Goal: Complete application form

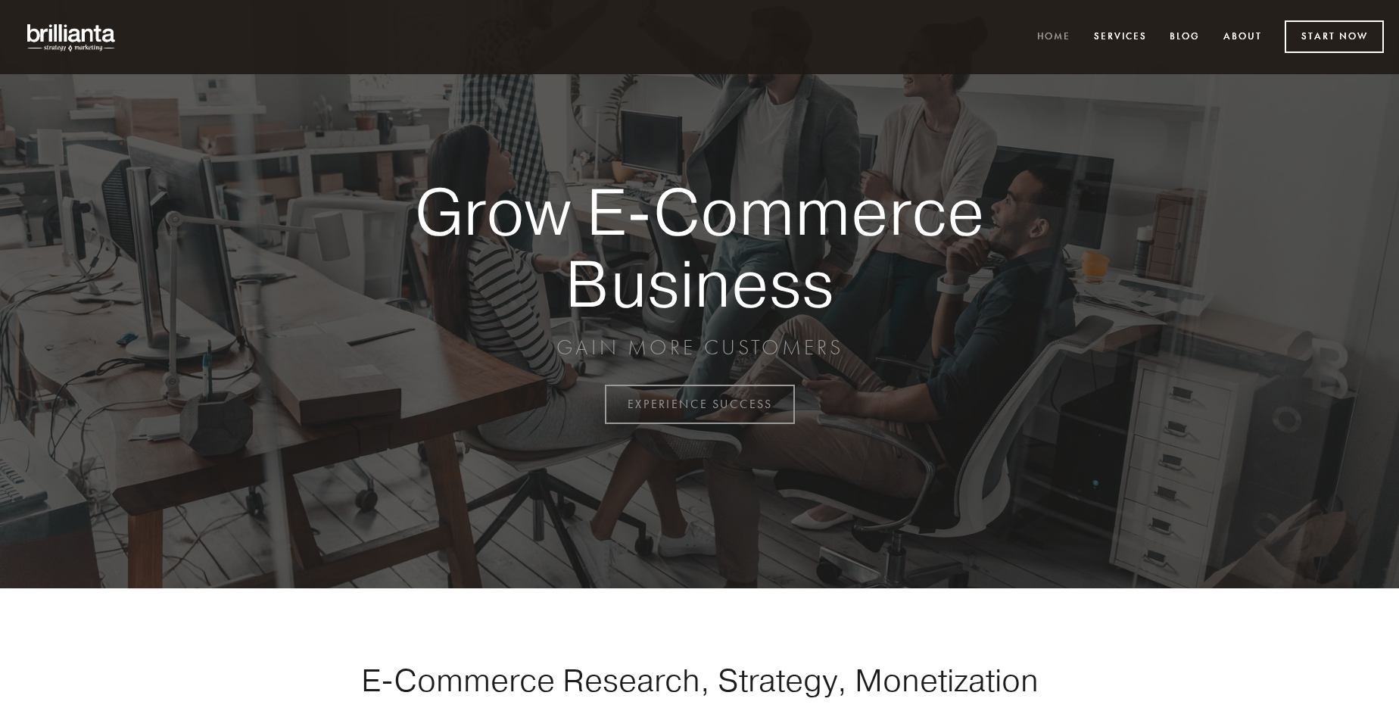
scroll to position [3968, 0]
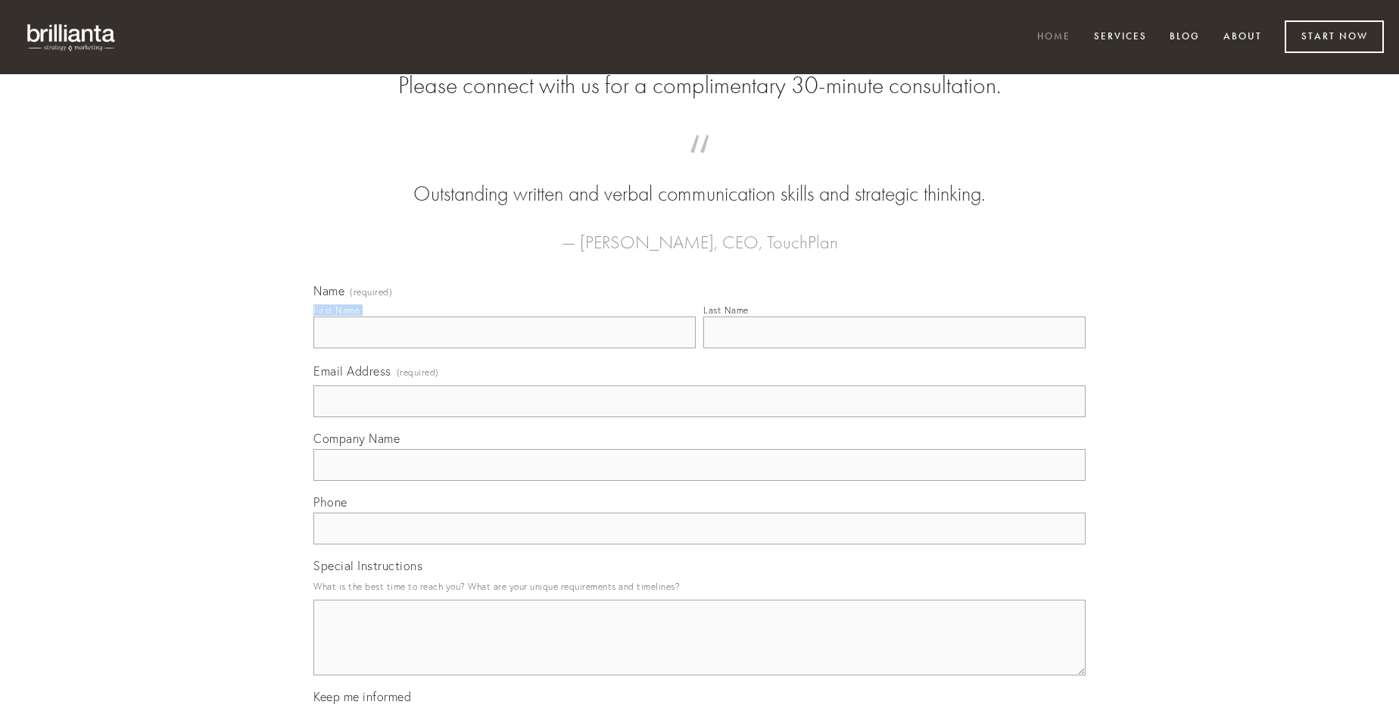
type input "[PERSON_NAME]"
click at [894, 348] on input "Last Name" at bounding box center [894, 332] width 382 height 32
type input "[PERSON_NAME]"
click at [699, 417] on input "Email Address (required)" at bounding box center [699, 401] width 772 height 32
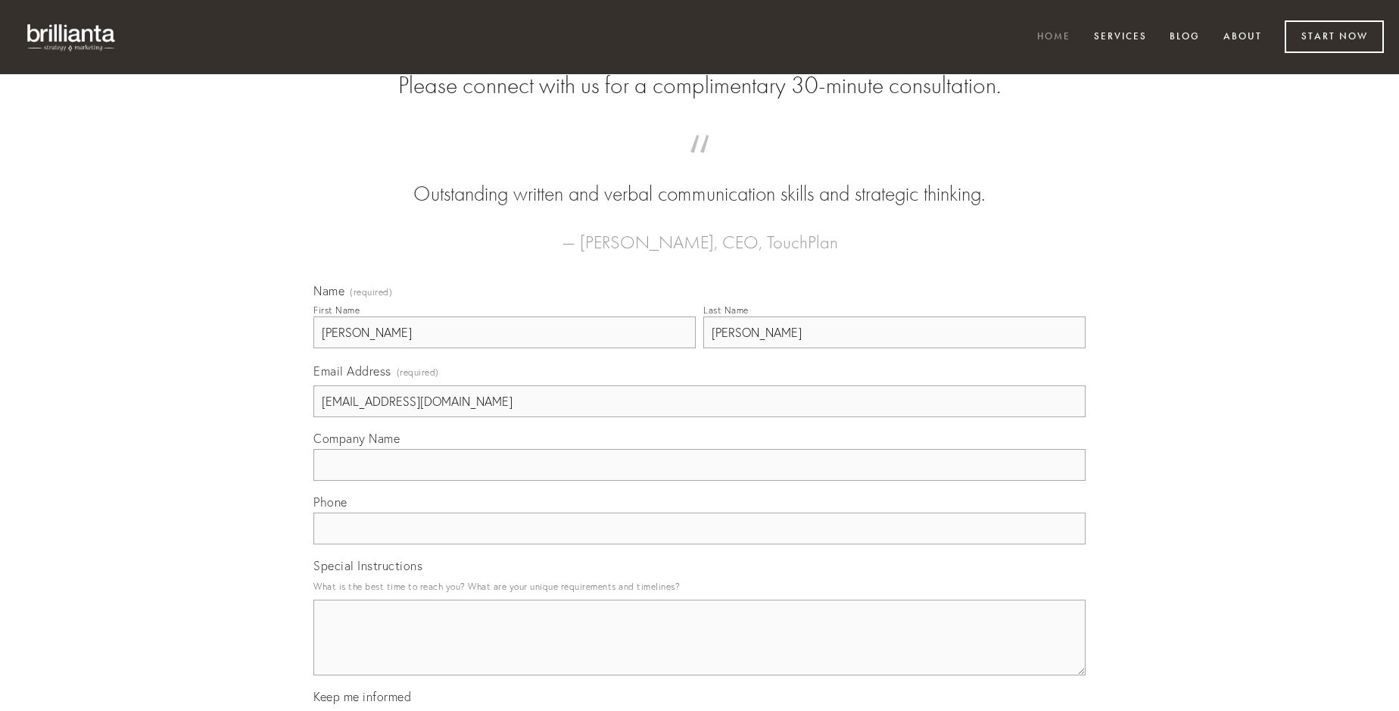
type input "[EMAIL_ADDRESS][DOMAIN_NAME]"
click at [699, 481] on input "Company Name" at bounding box center [699, 465] width 772 height 32
type input "placeat"
click at [699, 544] on input "text" at bounding box center [699, 528] width 772 height 32
click at [699, 651] on textarea "Special Instructions" at bounding box center [699, 638] width 772 height 76
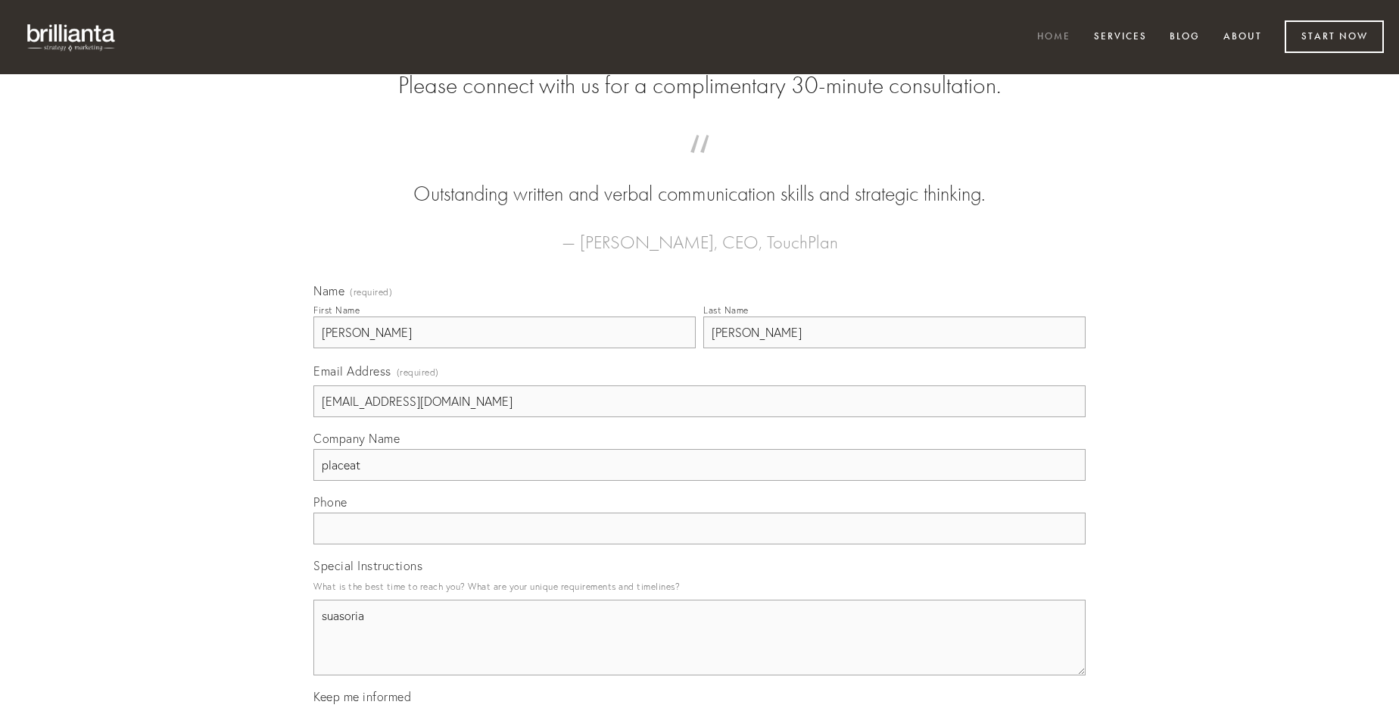
type textarea "suasoria"
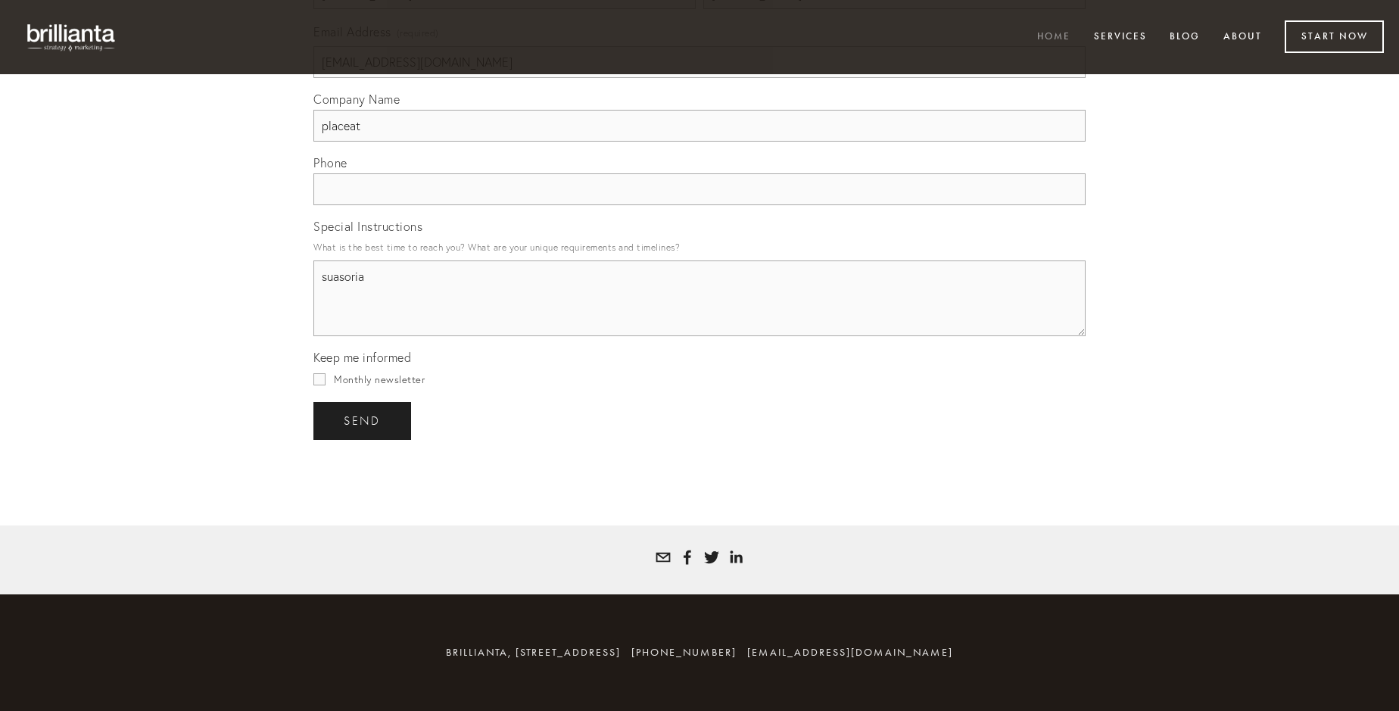
click at [363, 420] on span "send" at bounding box center [362, 421] width 37 height 14
